Goal: Task Accomplishment & Management: Complete application form

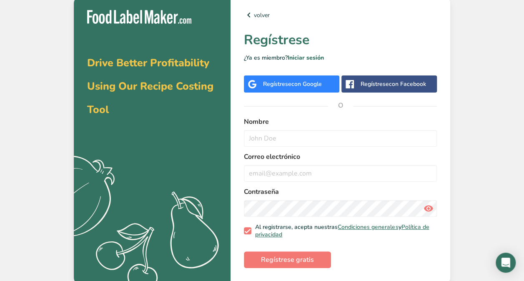
click at [287, 85] on div "Regístrese con Google" at bounding box center [292, 84] width 59 height 9
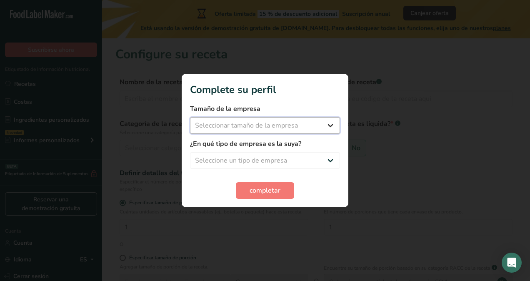
click at [317, 122] on select "Seleccionar tamaño de la empresa Menos de 10 empleados De 10 a 50 empleados De …" at bounding box center [265, 125] width 150 height 17
select select "1"
click at [190, 117] on select "Seleccionar tamaño de la empresa Menos de 10 empleados De 10 a 50 empleados De …" at bounding box center [265, 125] width 150 height 17
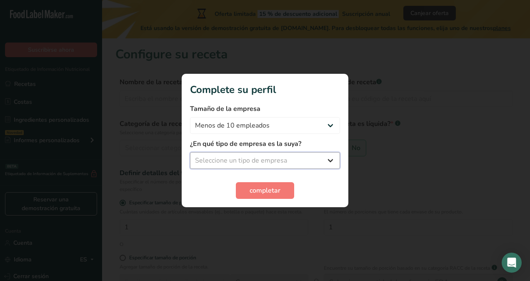
click at [301, 160] on select "Seleccione un tipo de empresa Fabricante de alimentos envasados Restaurante y c…" at bounding box center [265, 160] width 150 height 17
select select "1"
click at [190, 152] on select "Seleccione un tipo de empresa Fabricante de alimentos envasados Restaurante y c…" at bounding box center [265, 160] width 150 height 17
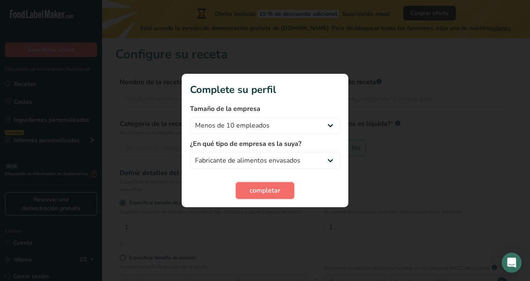
click at [264, 188] on span "completar" at bounding box center [265, 190] width 31 height 10
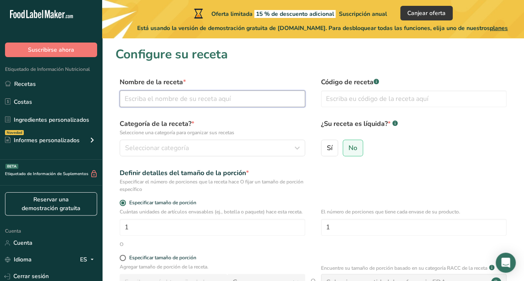
click at [203, 104] on input "text" at bounding box center [212, 98] width 185 height 17
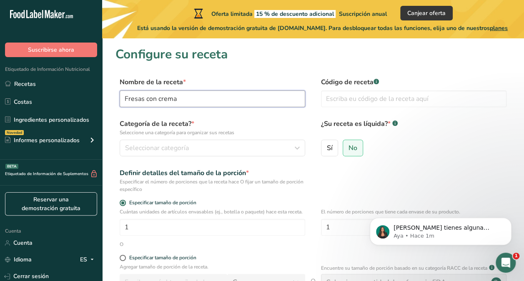
type input "Fresas con crema"
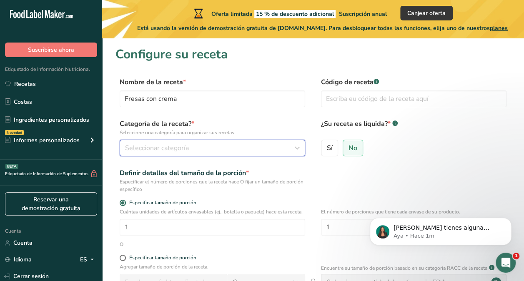
click at [291, 145] on div "Seleccionar categoría" at bounding box center [210, 148] width 170 height 10
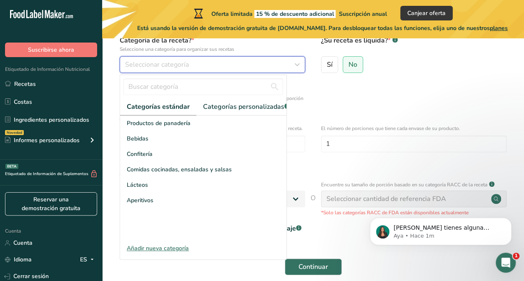
scroll to position [100, 0]
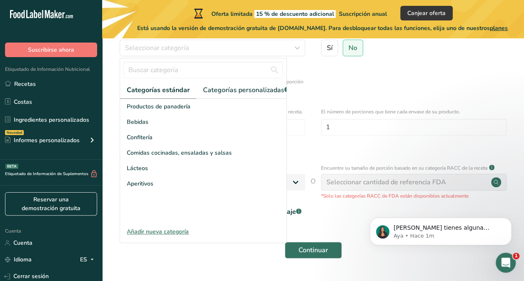
click at [161, 236] on div "Añadir nueva categoría" at bounding box center [203, 231] width 166 height 9
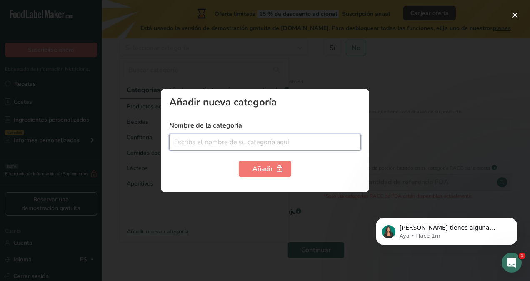
click at [232, 144] on input "text" at bounding box center [265, 142] width 192 height 17
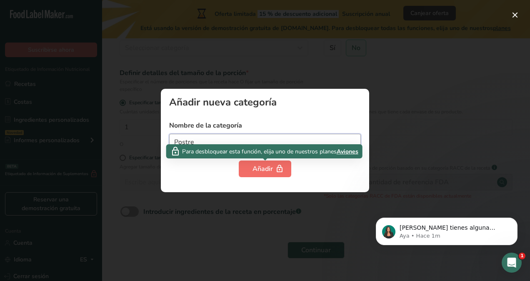
type input "Postre"
click at [266, 173] on font "Añadir" at bounding box center [263, 169] width 20 height 10
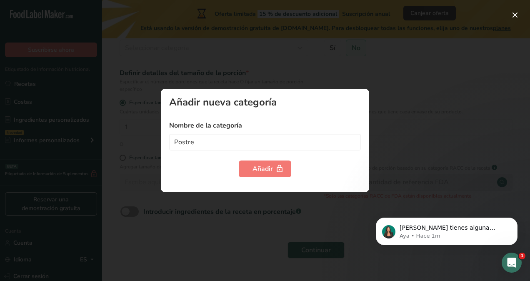
click at [325, 89] on div "Añadir nueva categoría Nombre de la categoría Postre Añadir" at bounding box center [265, 140] width 208 height 103
click at [338, 92] on div "Añadir nueva categoría Nombre de la categoría Postre Añadir" at bounding box center [265, 140] width 208 height 103
click at [364, 72] on div at bounding box center [265, 140] width 530 height 281
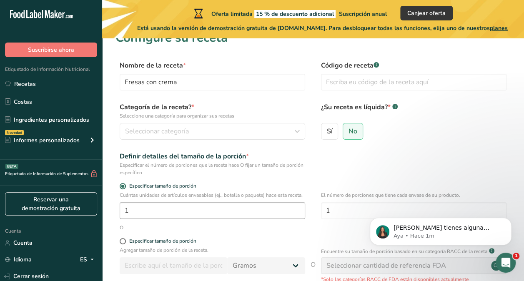
scroll to position [17, 0]
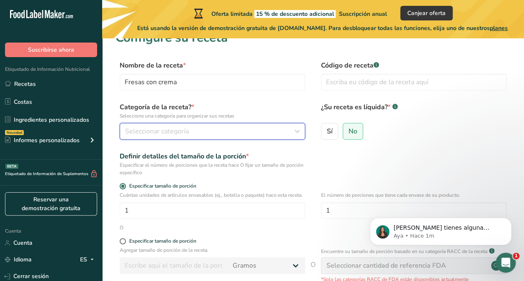
click at [298, 131] on icon "button" at bounding box center [297, 131] width 10 height 15
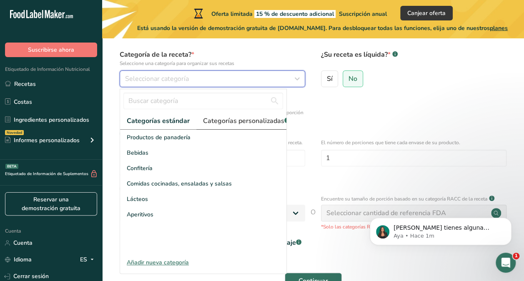
scroll to position [83, 0]
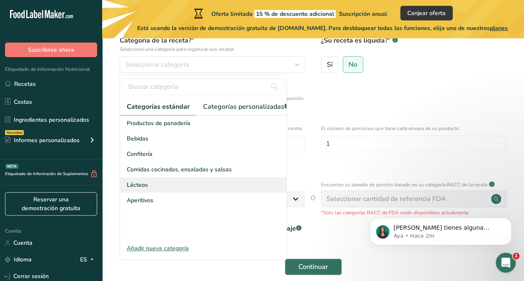
click at [148, 190] on div "Lácteos" at bounding box center [203, 184] width 166 height 15
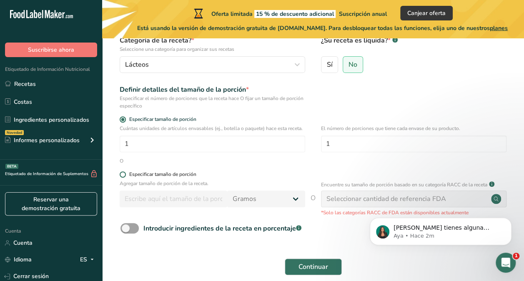
click at [123, 178] on span at bounding box center [123, 174] width 6 height 6
click at [123, 177] on input "Especificar tamaño de porción" at bounding box center [122, 174] width 5 height 5
radio input "true"
radio input "false"
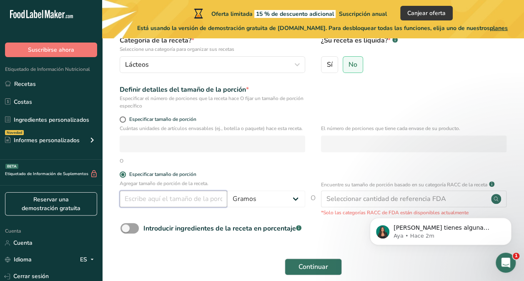
click at [160, 207] on input "number" at bounding box center [174, 198] width 108 height 17
click at [285, 207] on select "Gramos kg Mg Mcg libras Onza litro Ml onza líquida [GEOGRAPHIC_DATA] cucharadit…" at bounding box center [266, 198] width 78 height 17
select select "5"
click at [227, 198] on select "Gramos kg Mg Mcg libras Onza litro Ml onza líquida [GEOGRAPHIC_DATA] cucharadit…" at bounding box center [266, 198] width 78 height 17
click at [168, 207] on input "number" at bounding box center [174, 198] width 108 height 17
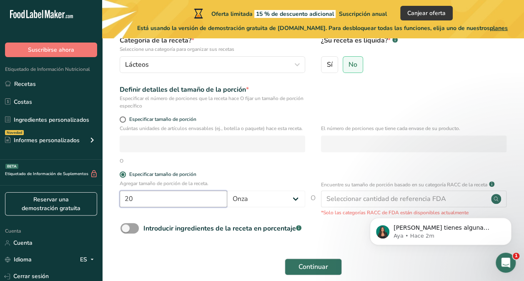
type input "20"
click at [439, 203] on html "[PERSON_NAME] tienes alguna pregunta no dudes en consultarnos. ¡Estamos aquí pa…" at bounding box center [440, 229] width 167 height 58
click at [414, 204] on body "[PERSON_NAME] tienes alguna pregunta no dudes en consultarnos. ¡Estamos aquí pa…" at bounding box center [440, 229] width 160 height 52
click at [416, 207] on body "[PERSON_NAME] tienes alguna pregunta no dudes en consultarnos. ¡Estamos aquí pa…" at bounding box center [440, 229] width 160 height 52
